Goal: Transaction & Acquisition: Book appointment/travel/reservation

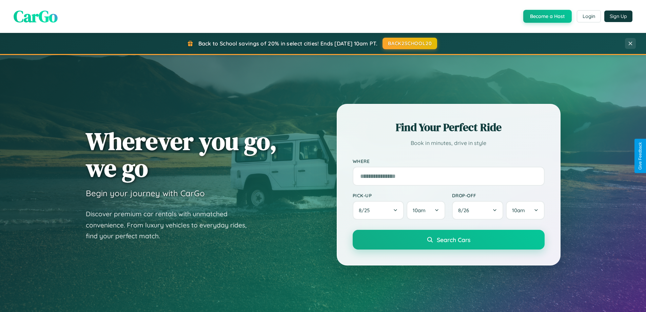
scroll to position [292, 0]
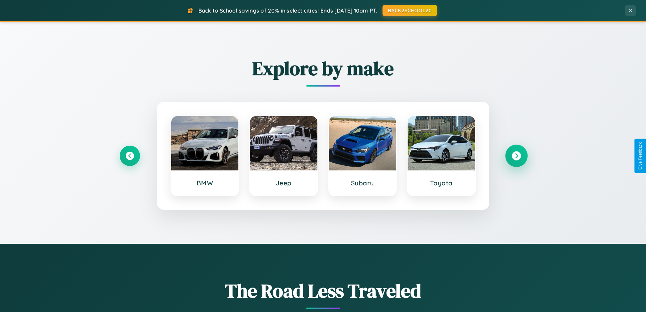
click at [516, 156] on icon at bounding box center [516, 155] width 9 height 9
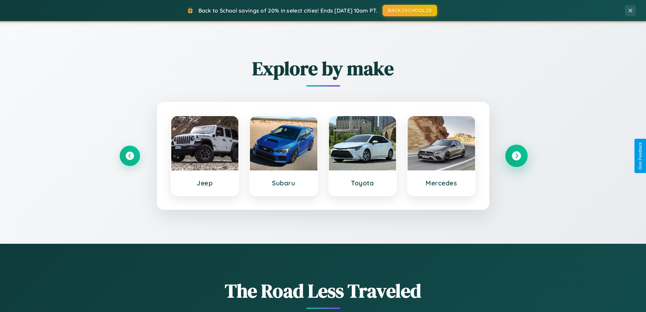
click at [516, 156] on icon at bounding box center [516, 155] width 9 height 9
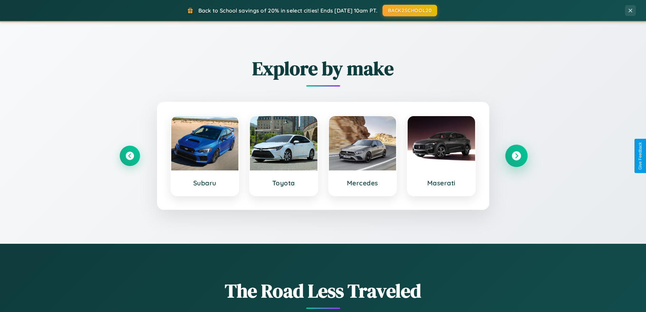
click at [516, 156] on icon at bounding box center [516, 155] width 9 height 9
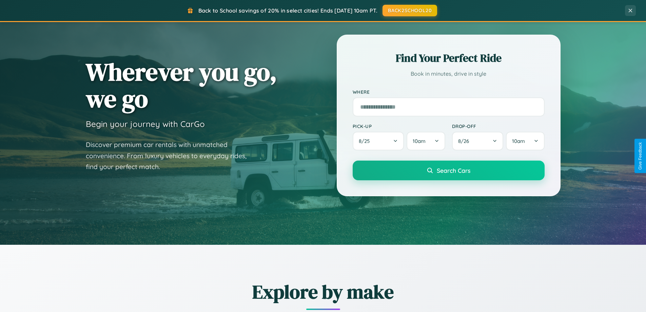
scroll to position [20, 0]
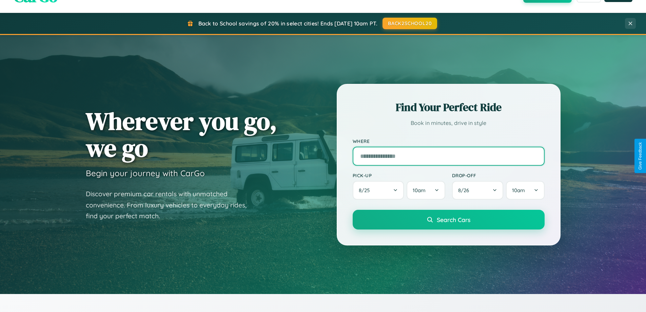
click at [448, 156] on input "text" at bounding box center [449, 156] width 192 height 19
type input "*********"
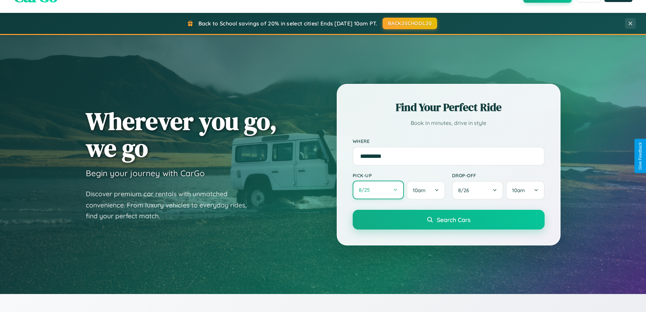
click at [378, 190] on button "8 / 25" at bounding box center [379, 189] width 52 height 19
select select "*"
select select "****"
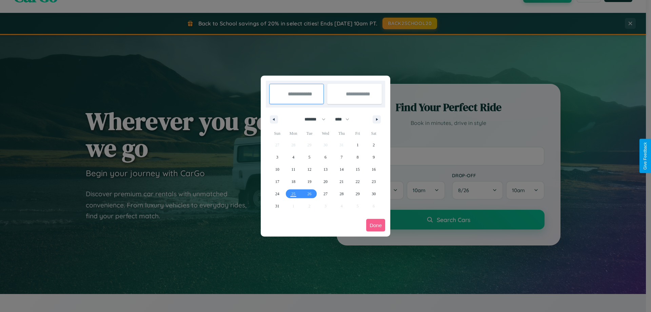
click at [312, 119] on select "******* ******** ***** ***** *** **** **** ****** ********* ******* ******** **…" at bounding box center [314, 119] width 29 height 11
select select "*"
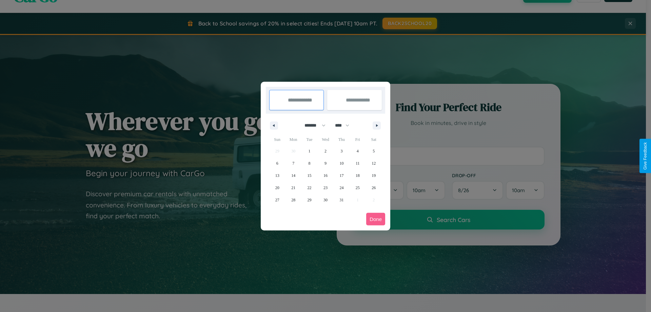
drag, startPoint x: 345, startPoint y: 125, endPoint x: 326, endPoint y: 136, distance: 22.5
click at [345, 125] on select "**** **** **** **** **** **** **** **** **** **** **** **** **** **** **** ****…" at bounding box center [342, 125] width 20 height 11
select select "****"
click at [293, 163] on span "6" at bounding box center [293, 163] width 2 height 12
type input "**********"
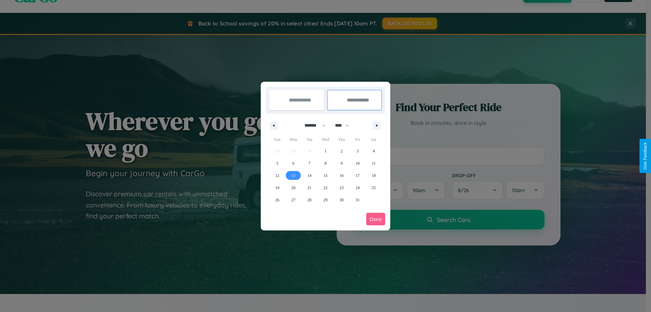
click at [293, 175] on span "13" at bounding box center [293, 175] width 4 height 12
type input "**********"
click at [376, 219] on button "Done" at bounding box center [375, 219] width 19 height 13
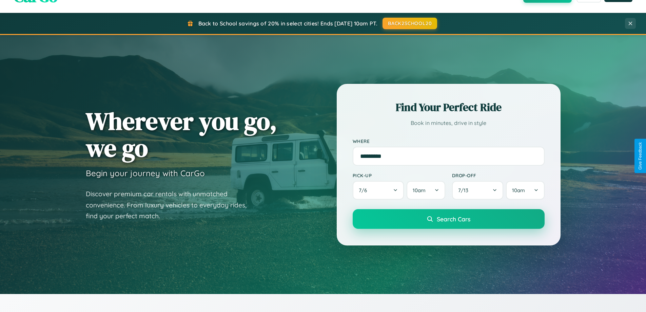
click at [448, 219] on span "Search Cars" at bounding box center [454, 218] width 34 height 7
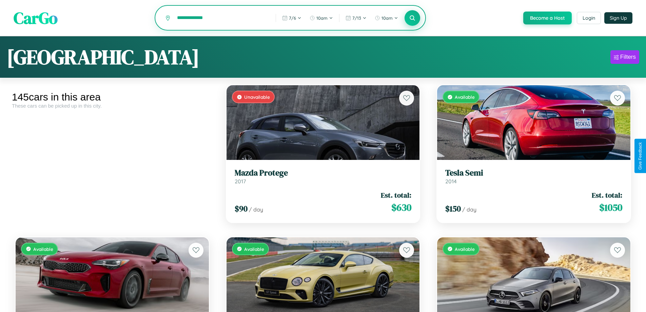
type input "**********"
click at [412, 18] on icon at bounding box center [412, 18] width 6 height 6
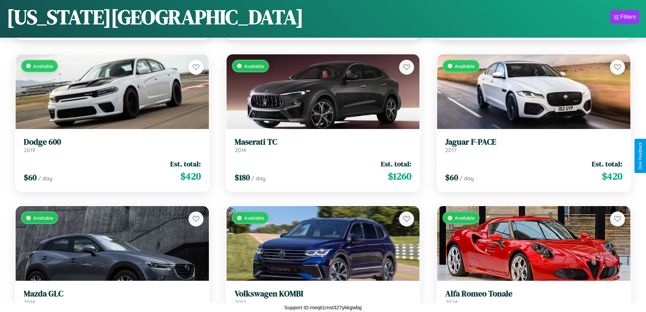
scroll to position [3133, 0]
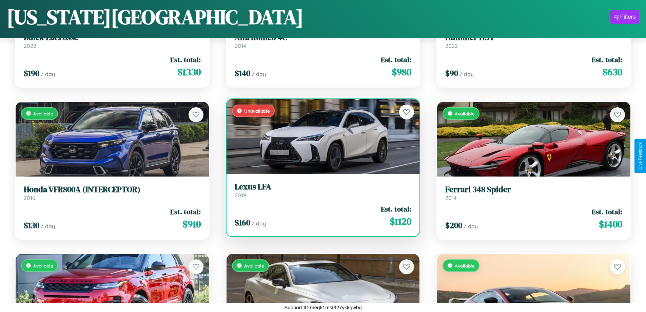
click at [320, 192] on link "Lexus LFA 2019" at bounding box center [323, 190] width 177 height 17
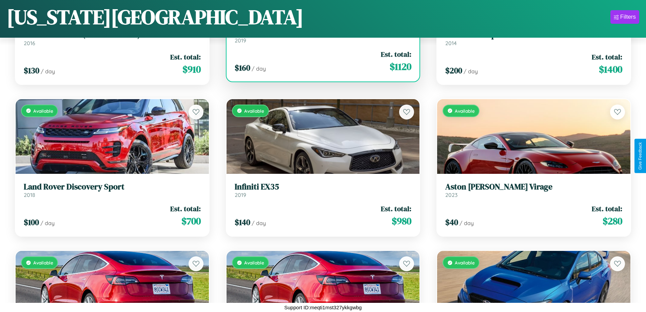
scroll to position [4045, 0]
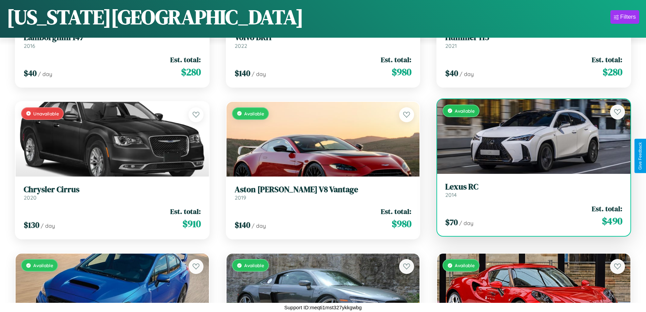
click at [530, 190] on h3 "Lexus RC" at bounding box center [533, 187] width 177 height 10
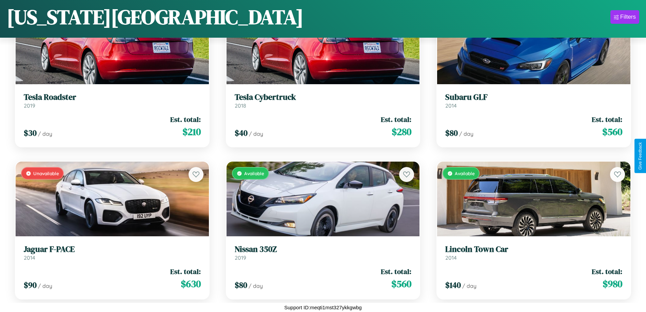
scroll to position [2526, 0]
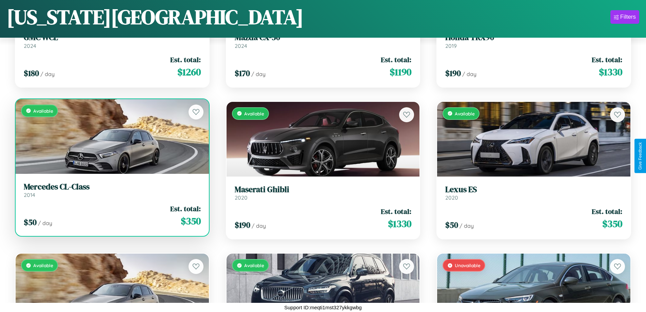
click at [111, 192] on link "Mercedes CL-Class 2014" at bounding box center [112, 190] width 177 height 17
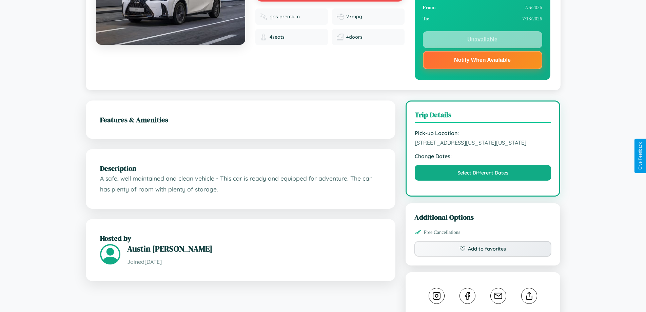
scroll to position [94, 0]
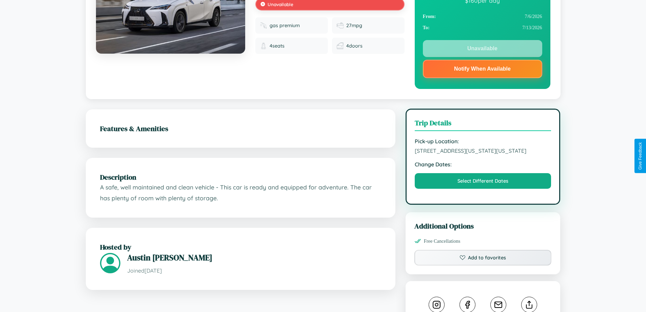
click at [483, 154] on span "3218 Broadway New York City New York 84591 United States" at bounding box center [483, 150] width 137 height 7
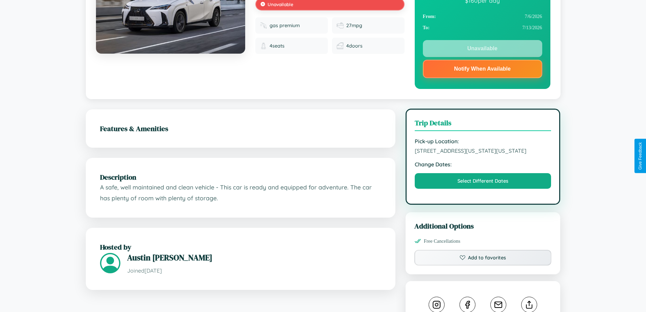
click at [483, 154] on span "3218 Broadway New York City New York 84591 United States" at bounding box center [483, 150] width 137 height 7
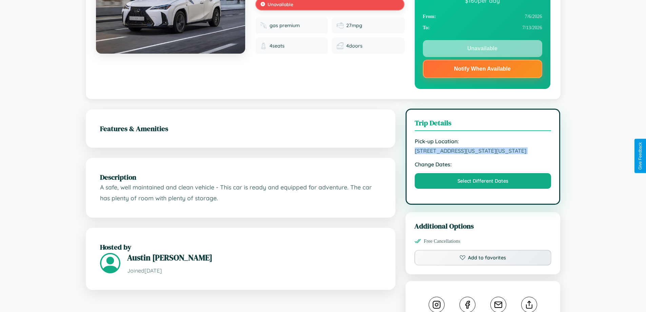
click at [483, 154] on span "3218 Broadway New York City New York 84591 United States" at bounding box center [483, 150] width 137 height 7
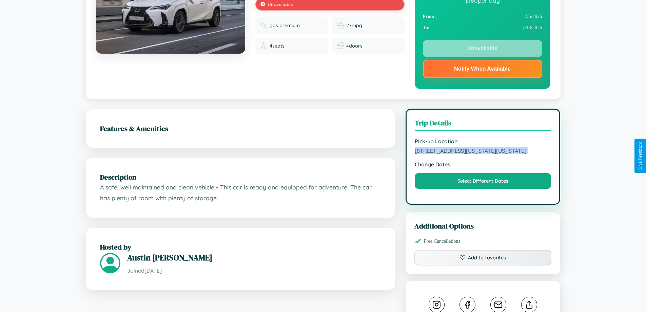
click at [483, 154] on span "3218 Broadway New York City New York 84591 United States" at bounding box center [483, 150] width 137 height 7
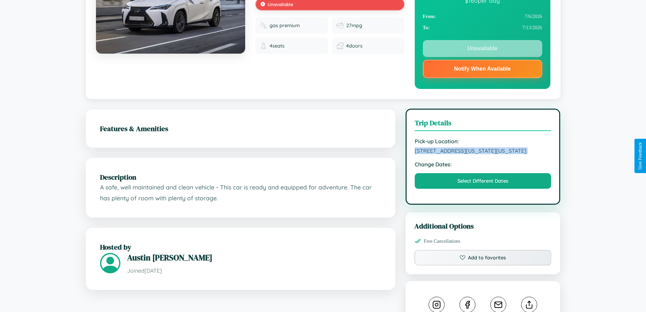
click at [483, 154] on span "3218 Broadway New York City New York 84591 United States" at bounding box center [483, 150] width 137 height 7
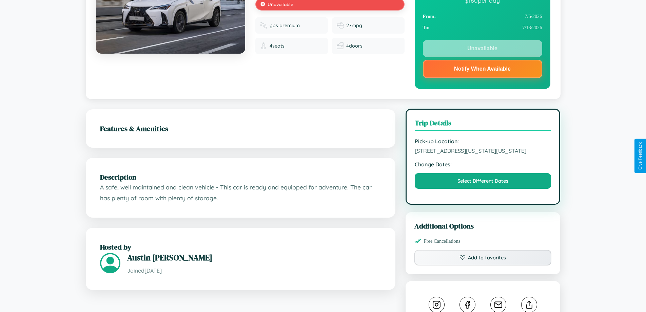
scroll to position [0, 0]
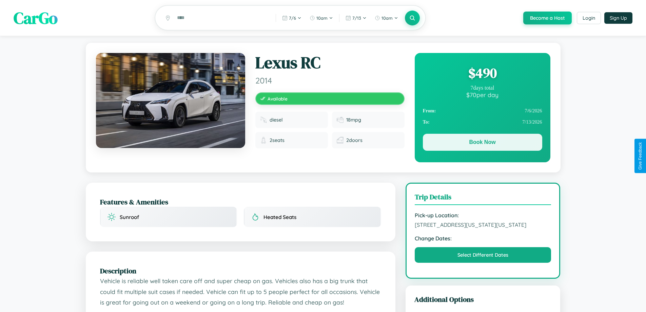
click at [482, 143] on button "Book Now" at bounding box center [482, 142] width 119 height 17
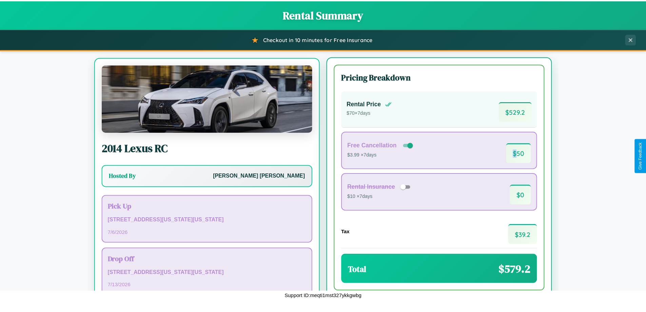
scroll to position [32, 0]
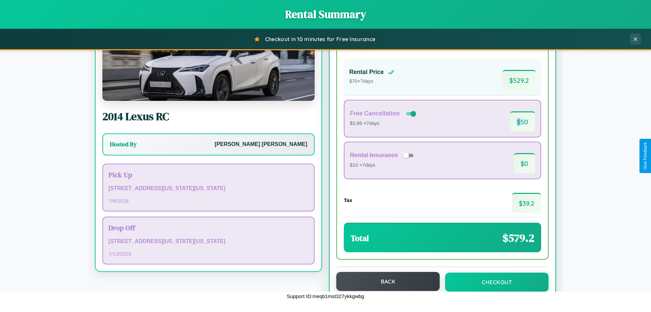
click at [385, 281] on button "Back" at bounding box center [387, 281] width 103 height 19
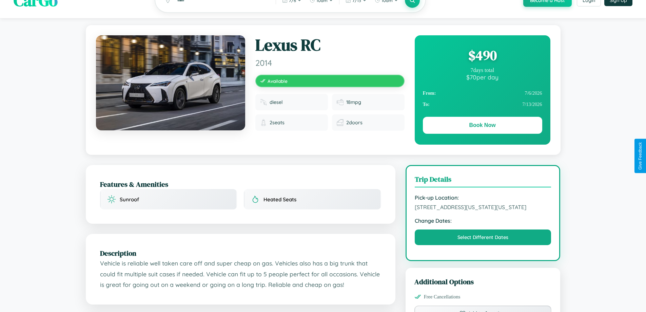
scroll to position [73, 0]
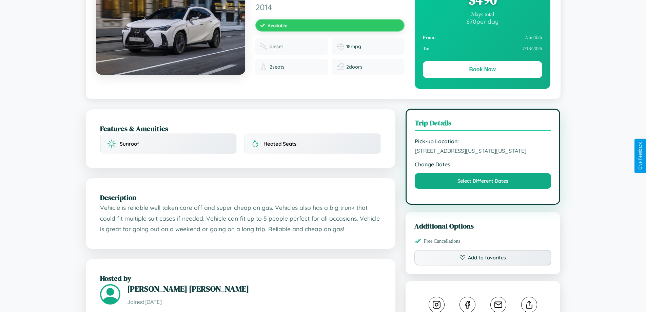
click at [483, 154] on span "3007 Jefferson Street New York City New York 97848 United States" at bounding box center [483, 150] width 137 height 7
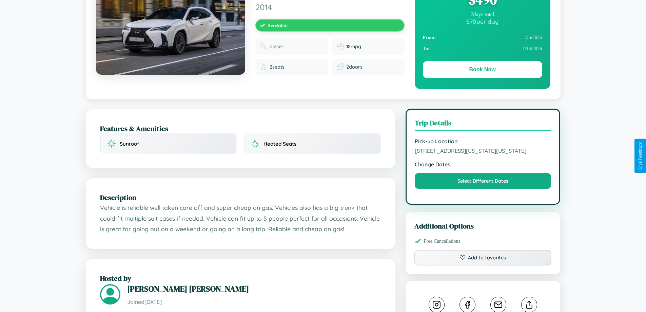
click at [483, 154] on span "3007 Jefferson Street New York City New York 97848 United States" at bounding box center [483, 150] width 137 height 7
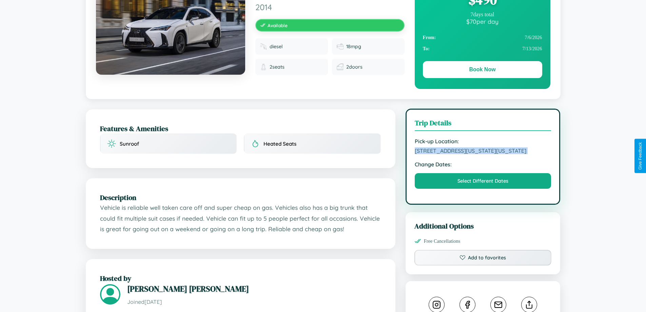
click at [483, 154] on span "3007 Jefferson Street New York City New York 97848 United States" at bounding box center [483, 150] width 137 height 7
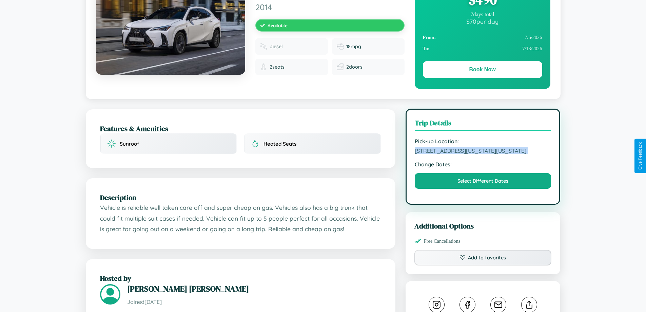
click at [483, 154] on span "3007 Jefferson Street New York City New York 97848 United States" at bounding box center [483, 150] width 137 height 7
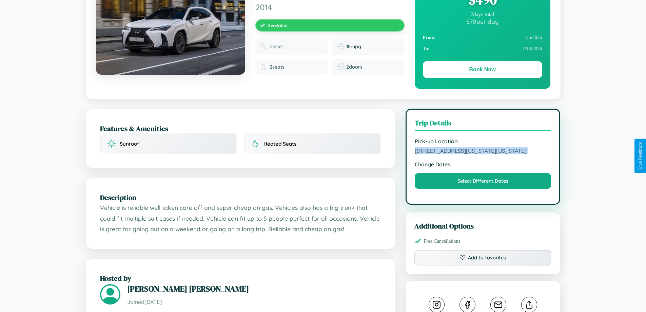
click at [483, 154] on span "3007 Jefferson Street New York City New York 97848 United States" at bounding box center [483, 150] width 137 height 7
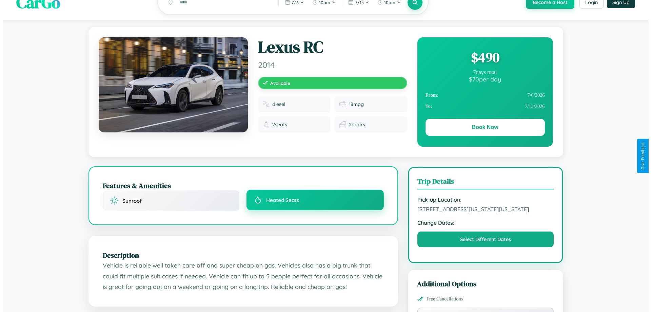
scroll to position [0, 0]
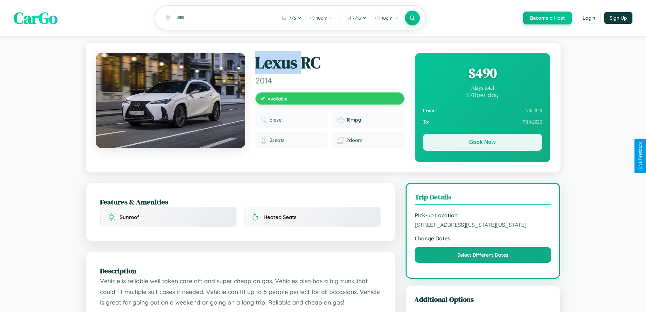
click at [482, 143] on button "Book Now" at bounding box center [482, 142] width 119 height 17
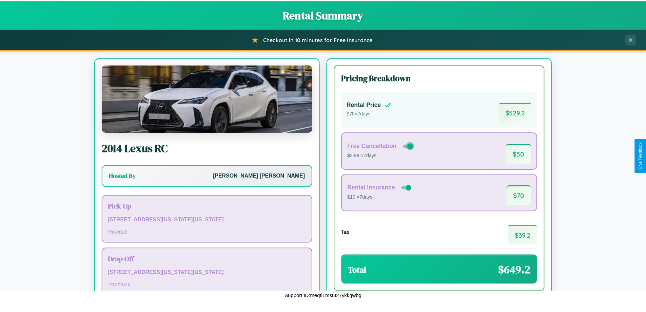
scroll to position [46, 0]
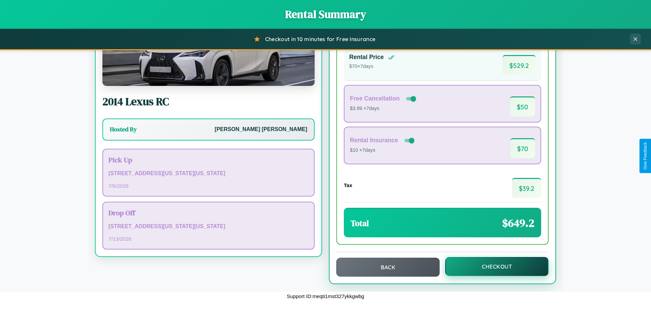
click at [493, 266] on button "Checkout" at bounding box center [496, 266] width 103 height 19
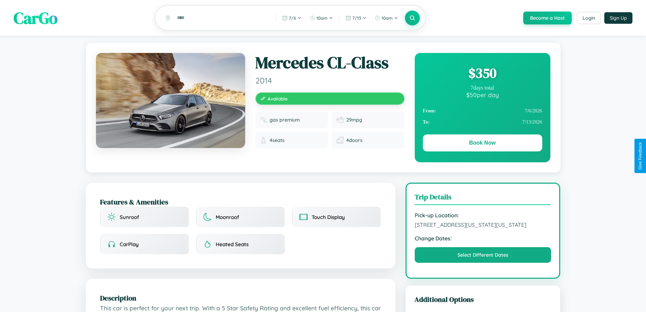
scroll to position [230, 0]
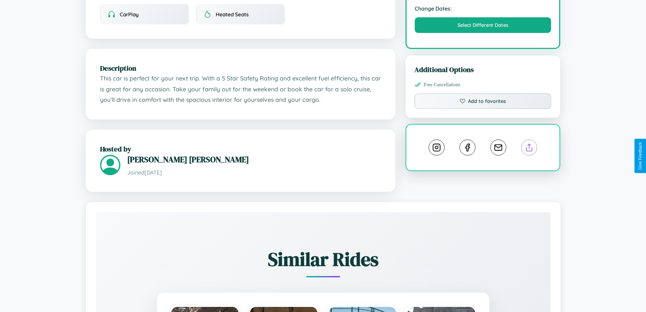
click at [530, 149] on line at bounding box center [530, 146] width 0 height 5
